Goal: Task Accomplishment & Management: Manage account settings

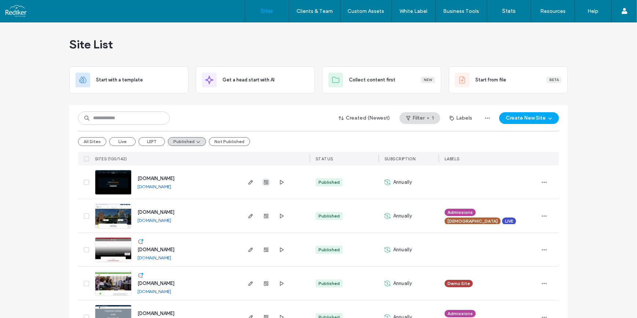
click at [264, 182] on use "button" at bounding box center [266, 182] width 4 height 4
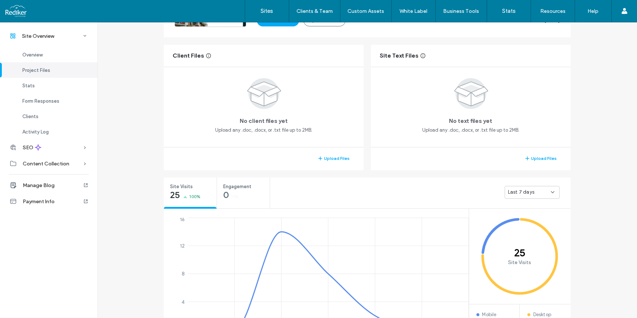
scroll to position [133, 0]
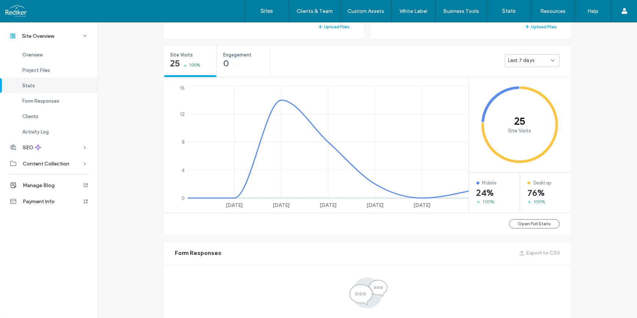
scroll to position [267, 0]
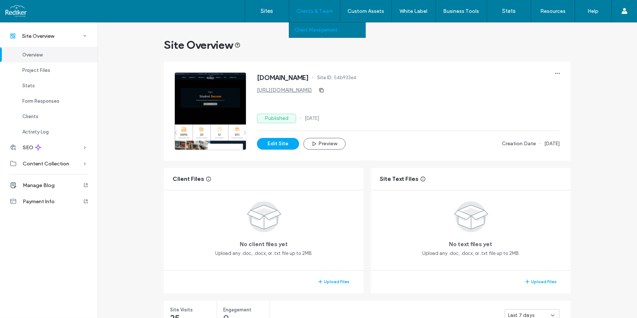
click at [326, 27] on label "Client Management" at bounding box center [316, 29] width 43 height 5
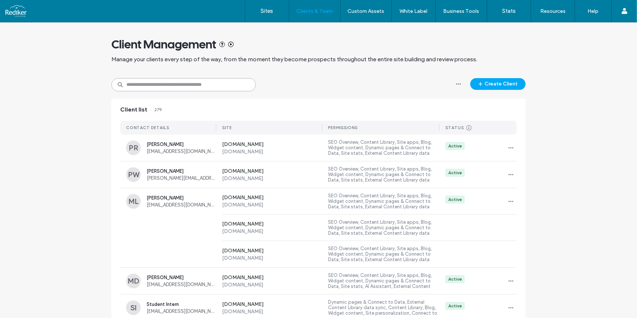
click at [180, 84] on input at bounding box center [183, 84] width 144 height 13
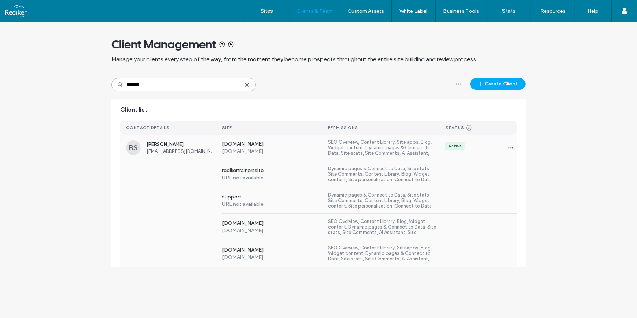
type input "*******"
click at [195, 151] on span "[EMAIL_ADDRESS][DOMAIN_NAME]" at bounding box center [182, 150] width 70 height 5
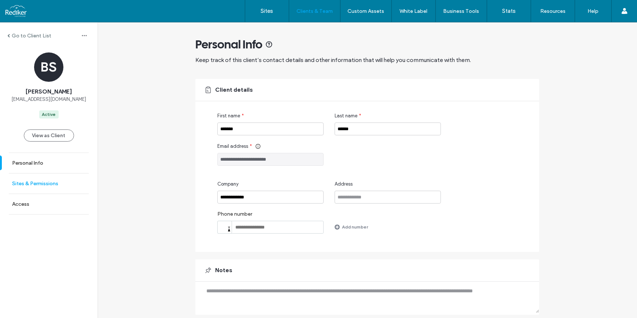
click at [51, 180] on label "Sites & Permissions" at bounding box center [35, 183] width 46 height 6
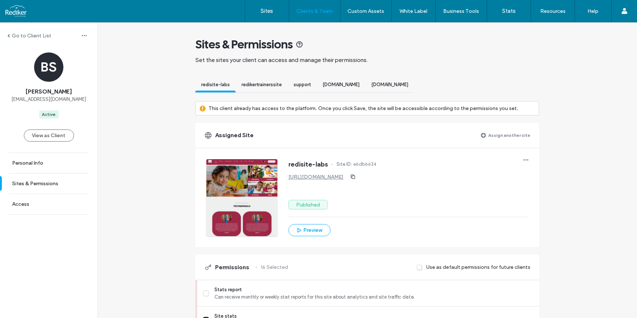
click at [511, 138] on label "Assign another site" at bounding box center [509, 135] width 42 height 13
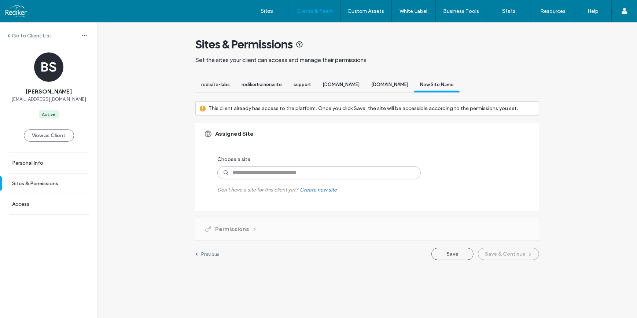
click at [291, 170] on input at bounding box center [318, 172] width 203 height 13
type input "***"
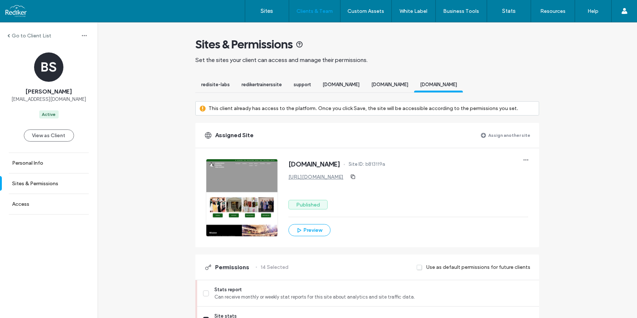
click at [408, 85] on span "[DOMAIN_NAME]" at bounding box center [389, 84] width 37 height 5
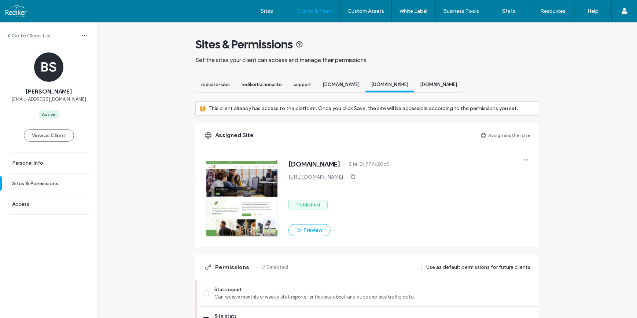
click at [457, 85] on span "[DOMAIN_NAME]" at bounding box center [438, 84] width 37 height 5
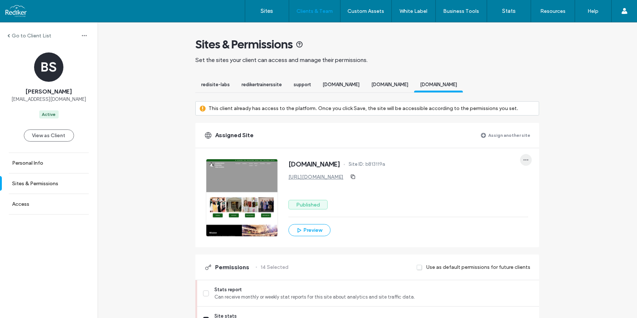
click at [520, 157] on span "button" at bounding box center [526, 160] width 12 height 12
click at [532, 176] on span at bounding box center [528, 179] width 9 height 8
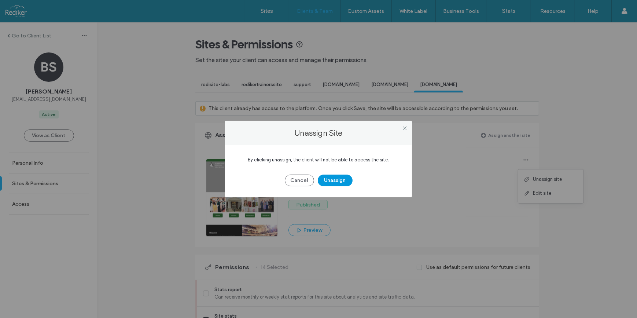
click at [346, 178] on button "Unassign" at bounding box center [335, 181] width 35 height 12
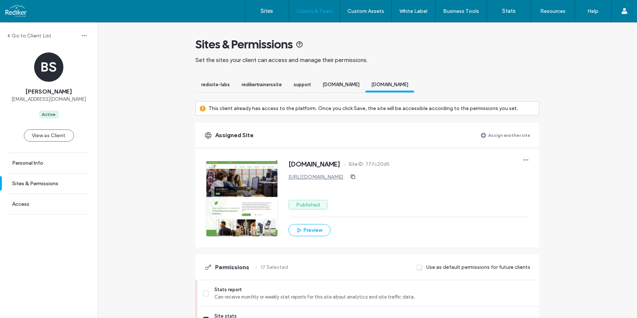
click at [500, 132] on label "Assign another site" at bounding box center [509, 135] width 42 height 13
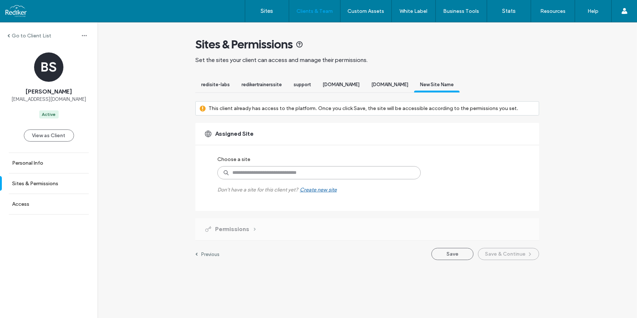
click at [298, 174] on input at bounding box center [318, 172] width 203 height 13
type input "***"
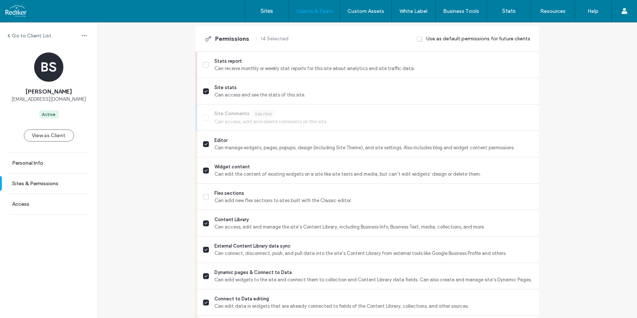
scroll to position [649, 0]
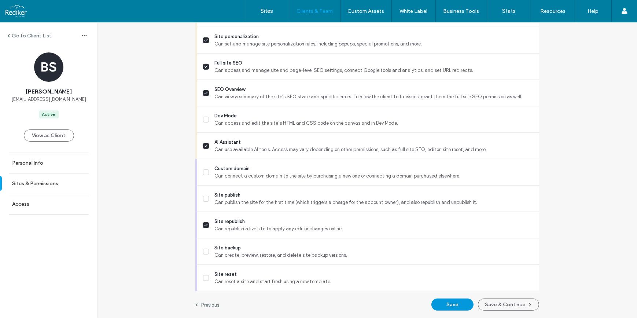
click at [459, 302] on button "Save" at bounding box center [453, 304] width 42 height 12
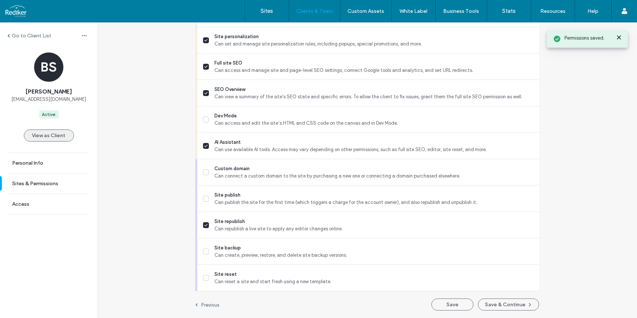
click at [58, 133] on button "View as Client" at bounding box center [49, 135] width 50 height 12
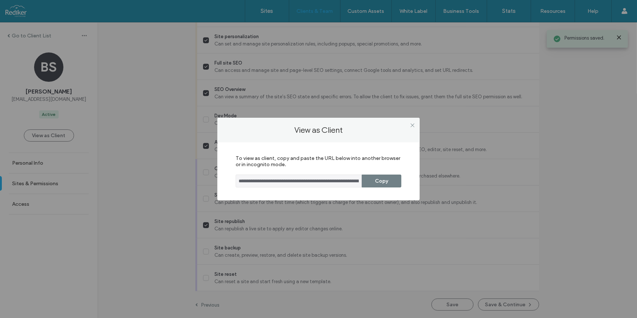
click at [384, 180] on button "Copy" at bounding box center [382, 181] width 40 height 13
